Goal: Transaction & Acquisition: Obtain resource

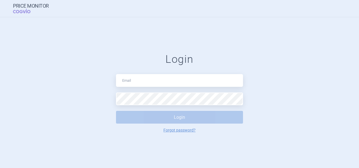
type input "[PERSON_NAME][EMAIL_ADDRESS][PERSON_NAME][PERSON_NAME][DOMAIN_NAME]"
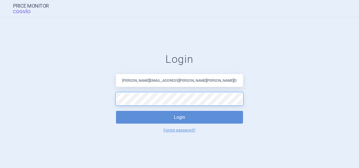
click at [116, 111] on button "Login" at bounding box center [179, 117] width 127 height 13
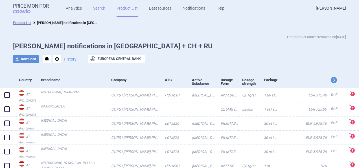
click at [100, 8] on link "Search" at bounding box center [99, 8] width 12 height 17
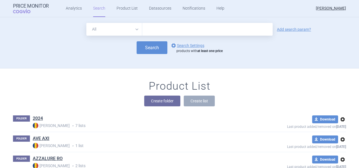
click at [164, 33] on input "text" at bounding box center [207, 29] width 130 height 13
type input "lanreo"
click at [162, 50] on button "Search" at bounding box center [152, 47] width 31 height 13
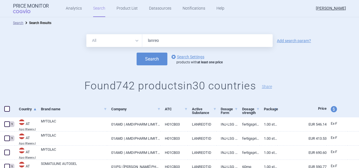
click at [183, 40] on input "lanreo" at bounding box center [207, 40] width 130 height 13
type input "lanreoti"
click at [137, 52] on button "Search" at bounding box center [152, 58] width 31 height 13
click at [204, 39] on input "lanreoti" at bounding box center [207, 40] width 130 height 13
type input "lanreotid"
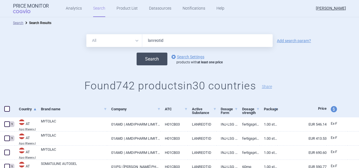
click at [157, 58] on button "Search" at bounding box center [152, 58] width 31 height 13
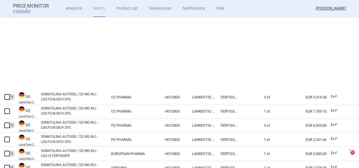
scroll to position [1374, 0]
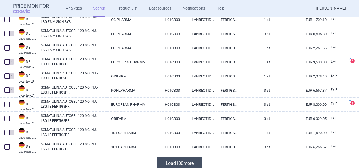
click at [198, 160] on button "Load 100 more" at bounding box center [179, 163] width 45 height 13
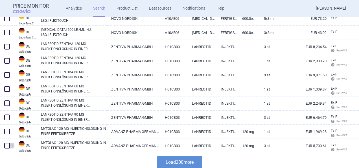
scroll to position [2789, 0]
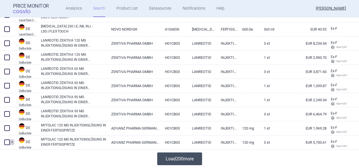
click at [179, 160] on button "Load 200 more" at bounding box center [179, 158] width 45 height 13
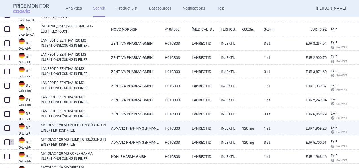
click at [7, 127] on span at bounding box center [7, 128] width 6 height 6
checkbox input "true"
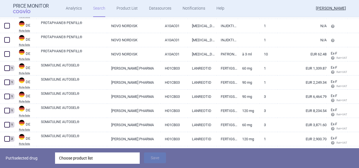
scroll to position [5630, 0]
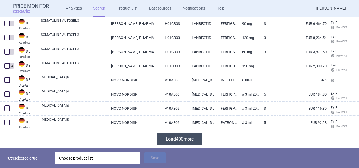
click at [179, 135] on button "Load 400 more" at bounding box center [179, 138] width 45 height 13
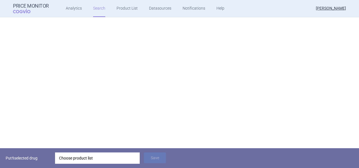
scroll to position [0, 0]
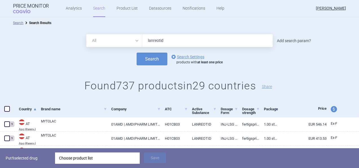
click at [279, 40] on link "Add search param?" at bounding box center [294, 41] width 34 height 4
select select "brandName"
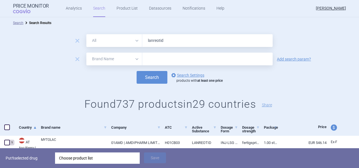
click at [166, 61] on input "text" at bounding box center [207, 58] width 130 height 13
type input "zentiva"
click at [137, 71] on button "Search" at bounding box center [152, 77] width 31 height 13
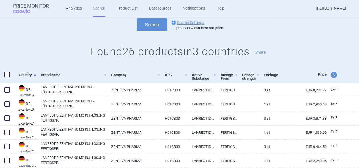
scroll to position [64, 0]
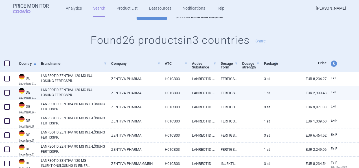
click at [8, 93] on span at bounding box center [7, 93] width 6 height 6
checkbox input "true"
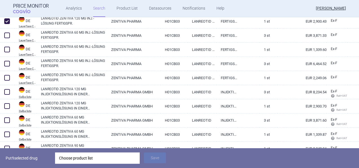
scroll to position [146, 0]
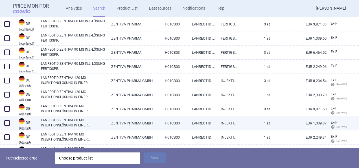
click at [8, 125] on span at bounding box center [7, 123] width 6 height 6
click at [6, 121] on span at bounding box center [7, 123] width 6 height 6
checkbox input "false"
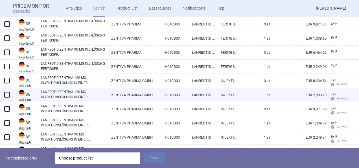
click at [6, 95] on span at bounding box center [7, 95] width 6 height 6
checkbox input "true"
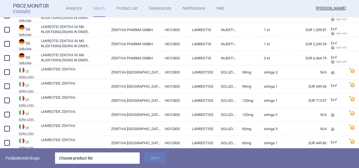
scroll to position [243, 0]
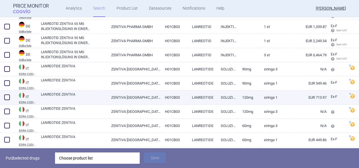
click at [7, 96] on span at bounding box center [7, 97] width 6 height 6
checkbox input "true"
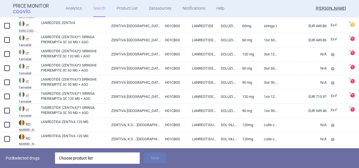
scroll to position [357, 0]
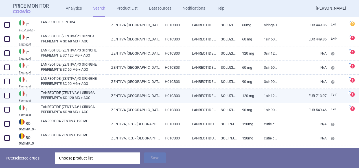
click at [7, 96] on span at bounding box center [7, 96] width 6 height 6
checkbox input "true"
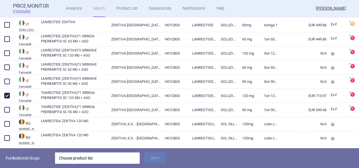
scroll to position [372, 0]
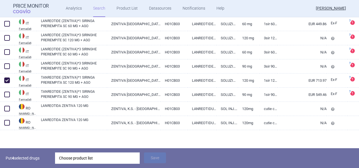
click at [93, 158] on div "Choose product list" at bounding box center [97, 157] width 77 height 11
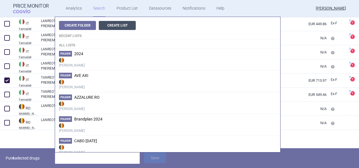
click at [119, 24] on button "Create List" at bounding box center [117, 25] width 37 height 9
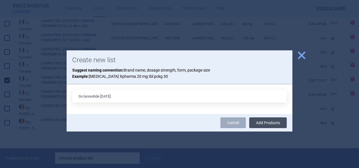
type input "Gx lanreotide [DATE]"
click at [265, 122] on button "Add Products" at bounding box center [268, 122] width 38 height 11
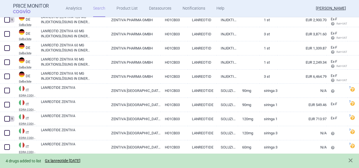
scroll to position [2, 0]
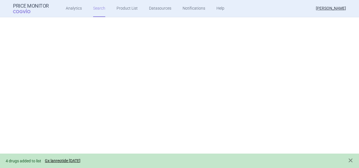
select select "brandName"
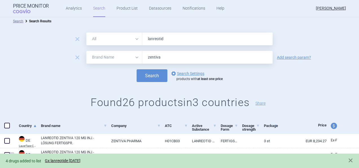
drag, startPoint x: 175, startPoint y: 57, endPoint x: 94, endPoint y: 49, distance: 82.2
click at [94, 49] on form "remove All Brand Name ATC Company Active Substance Country Newer than lanreotid…" at bounding box center [179, 56] width 359 height 49
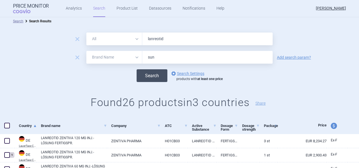
type input "sun"
click at [155, 79] on button "Search" at bounding box center [152, 75] width 31 height 13
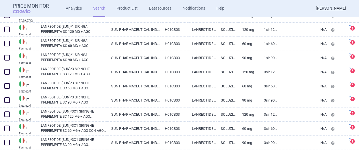
scroll to position [44, 0]
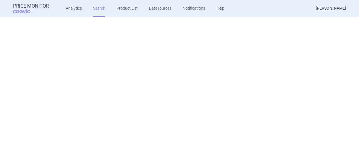
select select "brandName"
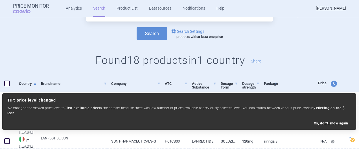
scroll to position [0, 0]
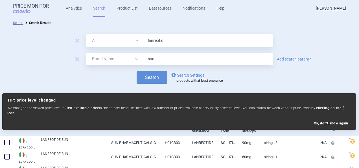
drag, startPoint x: 180, startPoint y: 58, endPoint x: 65, endPoint y: 51, distance: 114.7
click at [65, 51] on form "remove All Brand Name ATC Company Active Substance Country Newer than lanreotid…" at bounding box center [179, 58] width 359 height 49
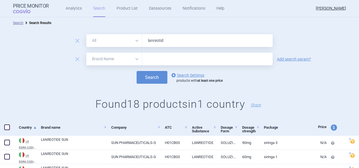
click at [135, 60] on select "All Brand Name ATC Company Active Substance Country Newer than" at bounding box center [114, 58] width 56 height 13
click at [177, 61] on input "text" at bounding box center [207, 58] width 130 height 13
click at [298, 82] on div "Search options Search Settings products with at least one price" at bounding box center [179, 77] width 359 height 13
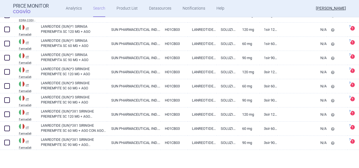
scroll to position [71, 0]
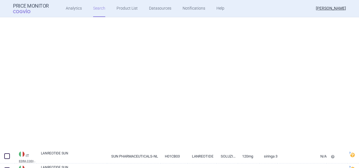
select select "brandName"
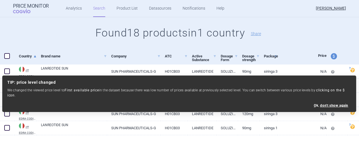
scroll to position [0, 0]
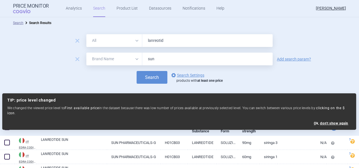
drag, startPoint x: 173, startPoint y: 56, endPoint x: 124, endPoint y: 63, distance: 49.2
click at [124, 63] on div "All Brand Name ATC Company Active Substance Country Newer than sun" at bounding box center [179, 58] width 186 height 13
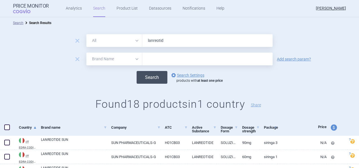
click at [155, 74] on button "Search" at bounding box center [152, 77] width 31 height 13
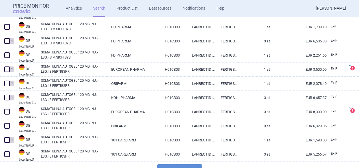
scroll to position [1396, 0]
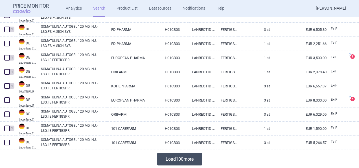
click at [199, 155] on button "Load 100 more" at bounding box center [179, 158] width 45 height 13
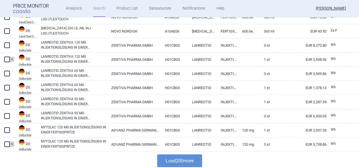
scroll to position [2807, 0]
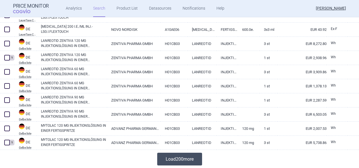
click at [178, 160] on button "Load 200 more" at bounding box center [179, 158] width 45 height 13
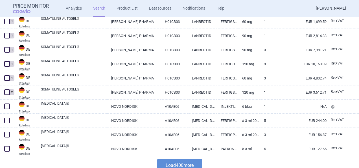
scroll to position [5624, 0]
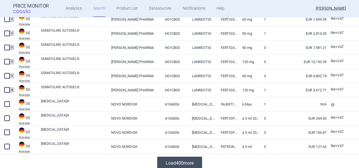
click at [190, 162] on button "Load 400 more" at bounding box center [179, 162] width 45 height 13
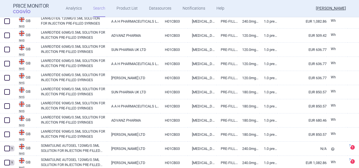
scroll to position [6621, 0]
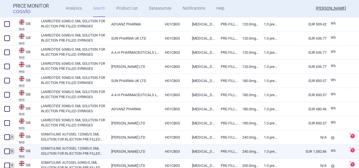
click at [8, 150] on span at bounding box center [7, 151] width 6 height 6
checkbox input "true"
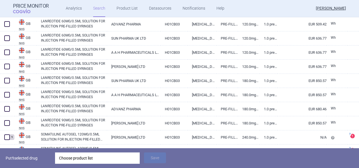
click at [73, 159] on div "Choose product list" at bounding box center [97, 157] width 77 height 11
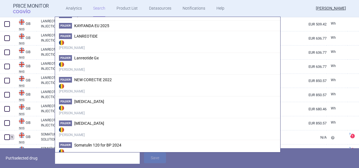
scroll to position [394, 0]
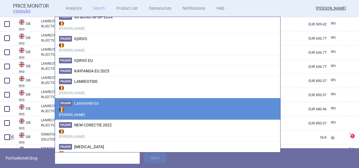
click at [219, 101] on li "Folder Lanreotide Gx Max Price" at bounding box center [167, 109] width 225 height 22
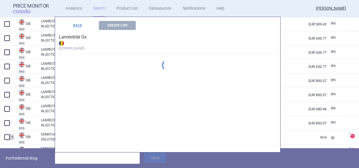
scroll to position [359, 0]
click at [78, 24] on button "BACK" at bounding box center [77, 25] width 37 height 9
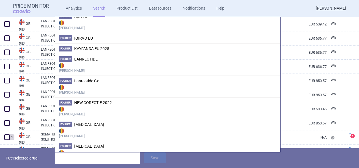
scroll to position [417, 0]
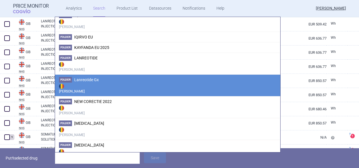
click at [232, 82] on strong "[PERSON_NAME]" at bounding box center [167, 87] width 217 height 11
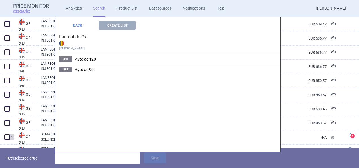
scroll to position [359, 0]
click at [76, 24] on button "BACK" at bounding box center [77, 25] width 37 height 9
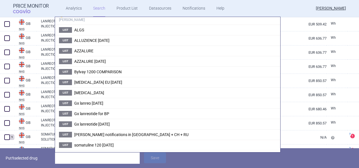
scroll to position [655, 0]
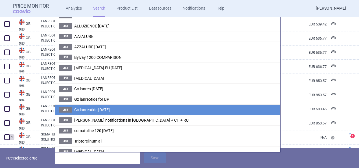
click at [228, 104] on li "List Gx lanreotide [DATE]" at bounding box center [167, 109] width 225 height 10
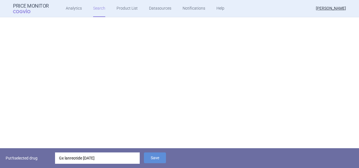
scroll to position [0, 0]
select select "brandName"
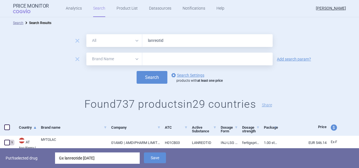
click at [6, 126] on span at bounding box center [7, 127] width 6 height 6
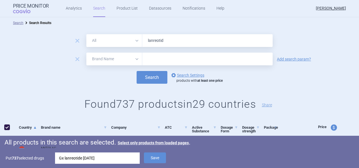
click at [114, 157] on div "Gx lanreotide [DATE]" at bounding box center [97, 157] width 77 height 11
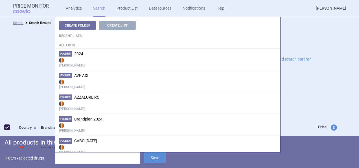
scroll to position [614, 0]
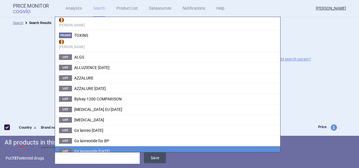
click at [154, 159] on button "Save" at bounding box center [155, 157] width 22 height 11
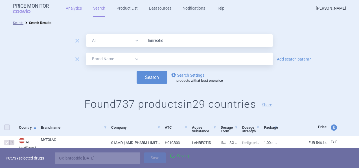
checkbox input "false"
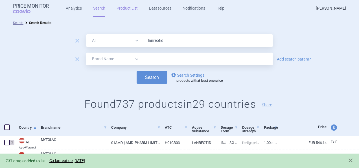
click at [129, 6] on link "Product List" at bounding box center [127, 8] width 21 height 17
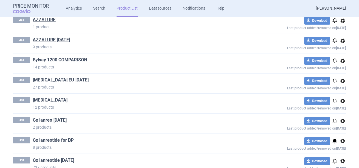
scroll to position [858, 0]
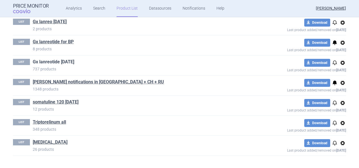
click at [45, 59] on link "Gx lanreotide [DATE]" at bounding box center [53, 62] width 41 height 6
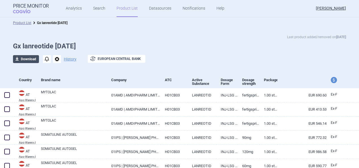
click at [27, 58] on button "download Download" at bounding box center [26, 59] width 26 height 8
select select "EUR"
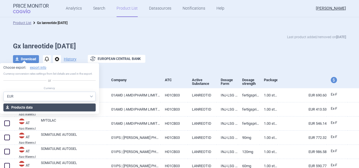
click at [37, 108] on button "download Products data" at bounding box center [49, 107] width 92 height 8
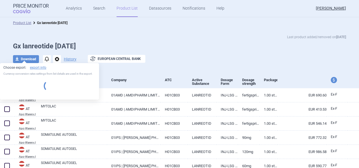
select select "EUR"
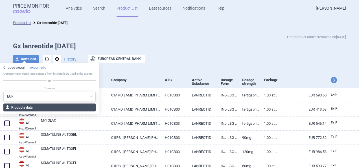
click at [73, 106] on button "download Products data" at bounding box center [49, 107] width 92 height 8
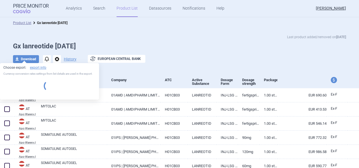
select select "EUR"
